Goal: Find specific page/section: Find specific page/section

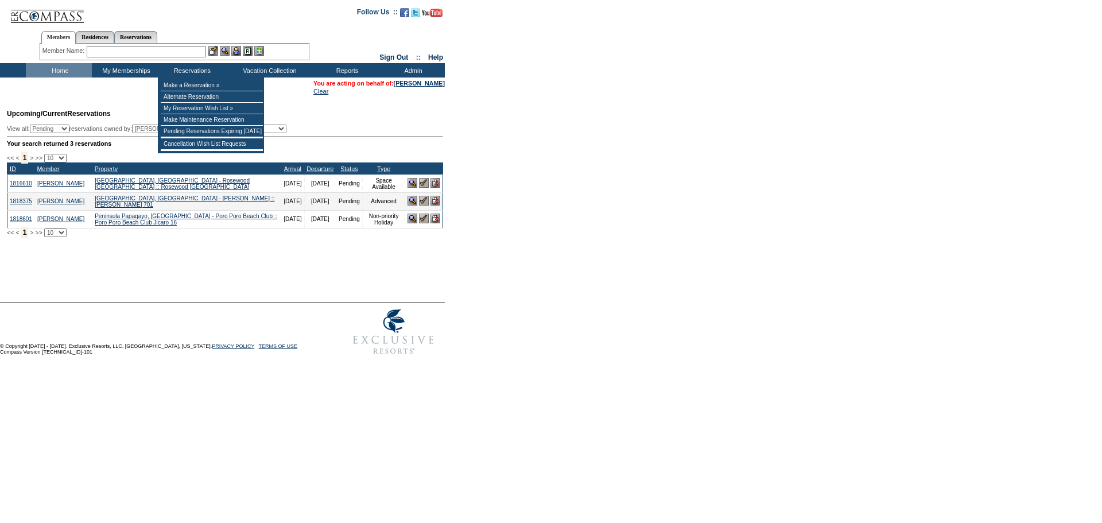
click at [197, 52] on input "text" at bounding box center [146, 51] width 119 height 11
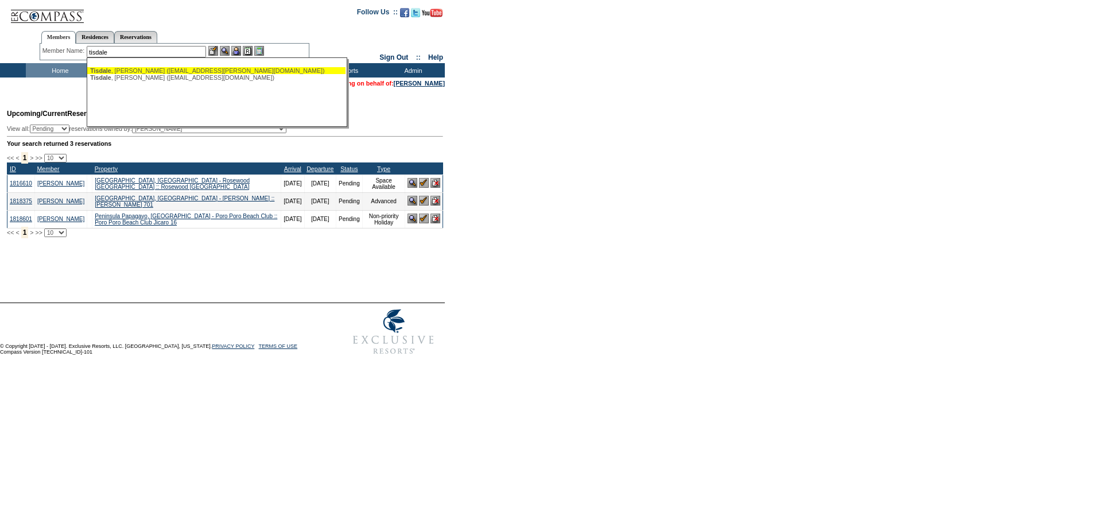
click at [175, 68] on div "Tisdale , Greg (gtisdale@shaw.ca)" at bounding box center [216, 70] width 252 height 7
type input "Tisdale, Greg (gtisdale@shaw.ca)"
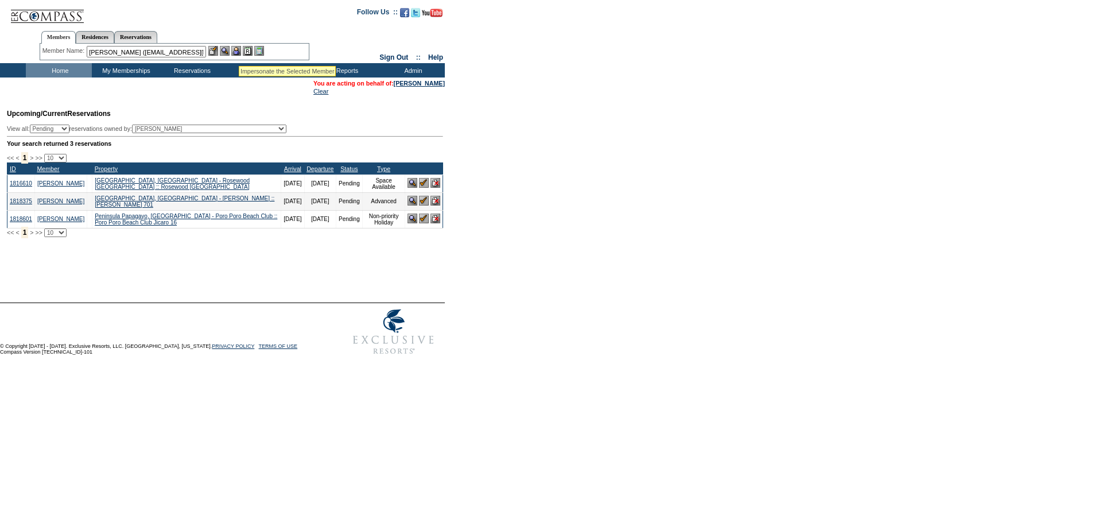
click at [236, 50] on img at bounding box center [236, 51] width 10 height 10
click at [227, 51] on img at bounding box center [225, 51] width 10 height 10
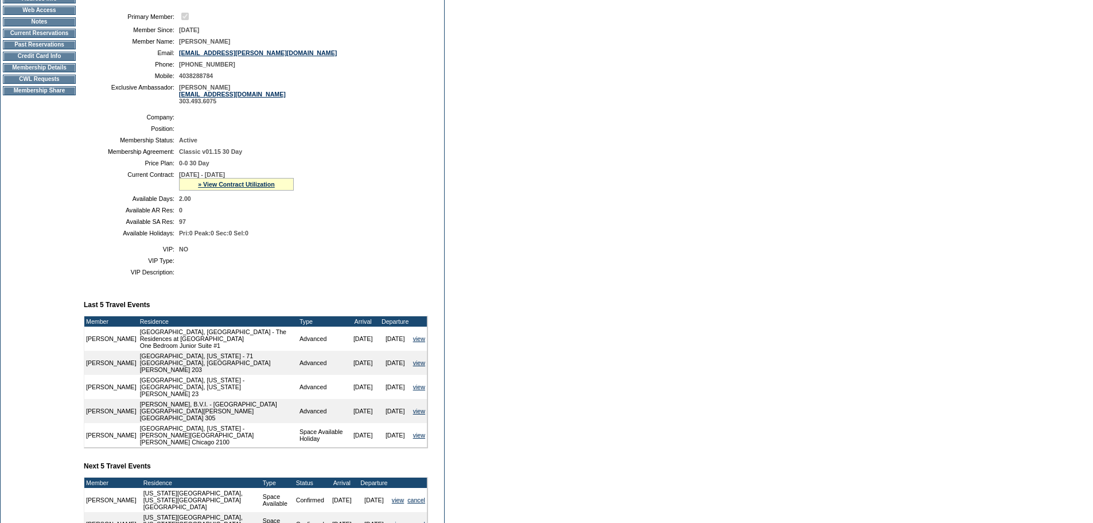
scroll to position [57, 0]
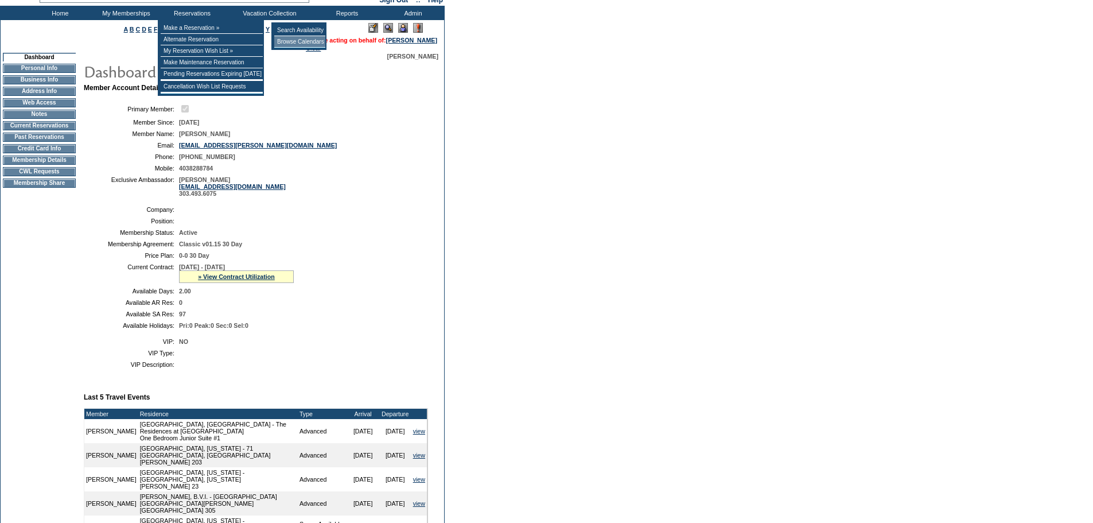
click at [296, 41] on td "Browse Calendars" at bounding box center [299, 41] width 51 height 11
